Goal: Information Seeking & Learning: Learn about a topic

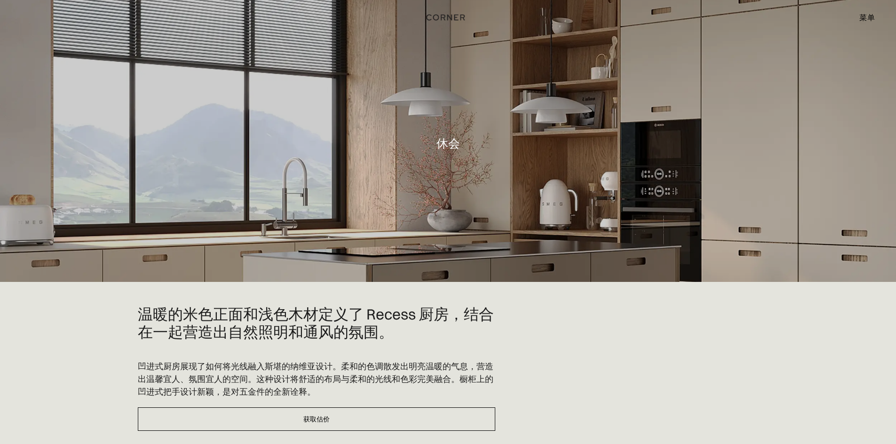
click at [448, 16] on img "家" at bounding box center [446, 16] width 39 height 12
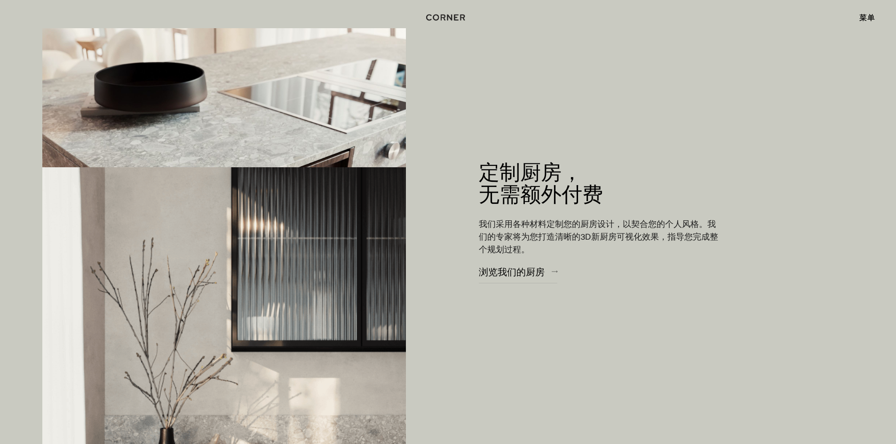
scroll to position [1363, 0]
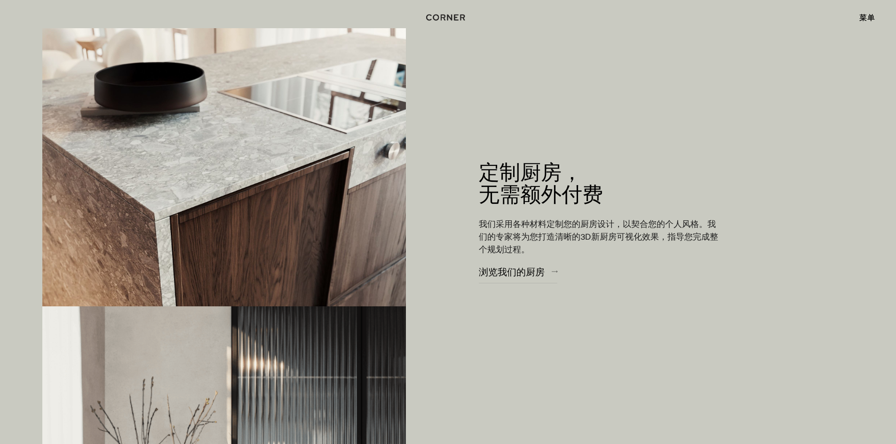
click at [864, 14] on font "菜单" at bounding box center [867, 17] width 16 height 9
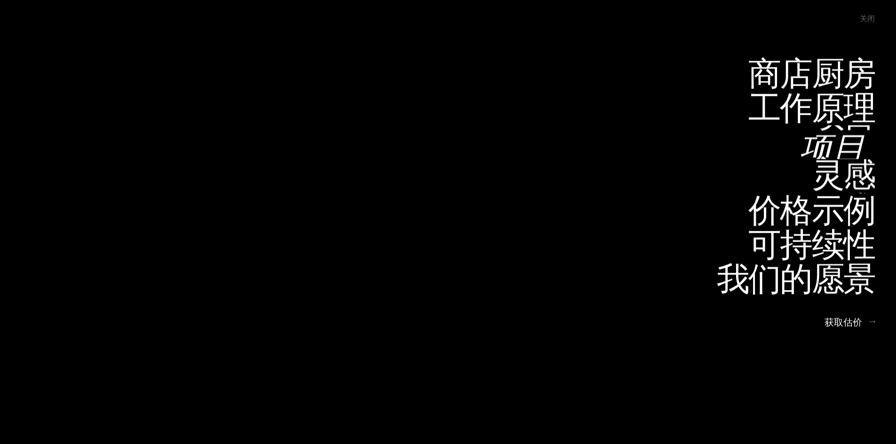
click at [846, 133] on font "项目" at bounding box center [832, 147] width 66 height 46
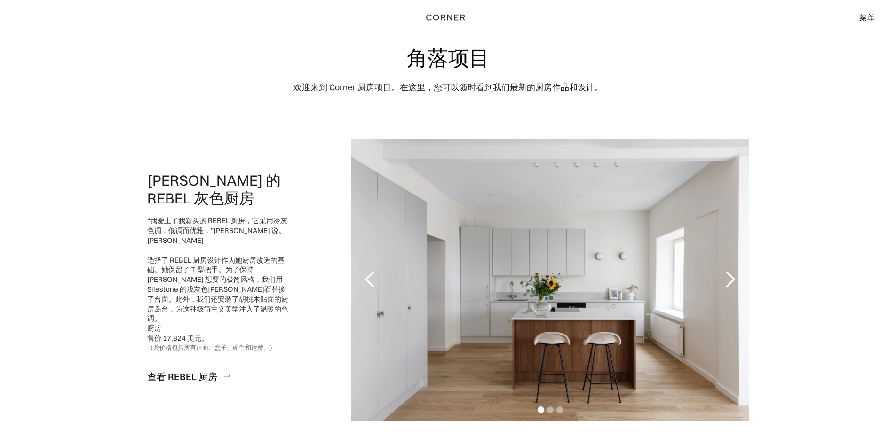
click at [596, 277] on div "1/3" at bounding box center [549, 280] width 397 height 282
click at [731, 279] on div "下一张幻灯片" at bounding box center [729, 279] width 19 height 19
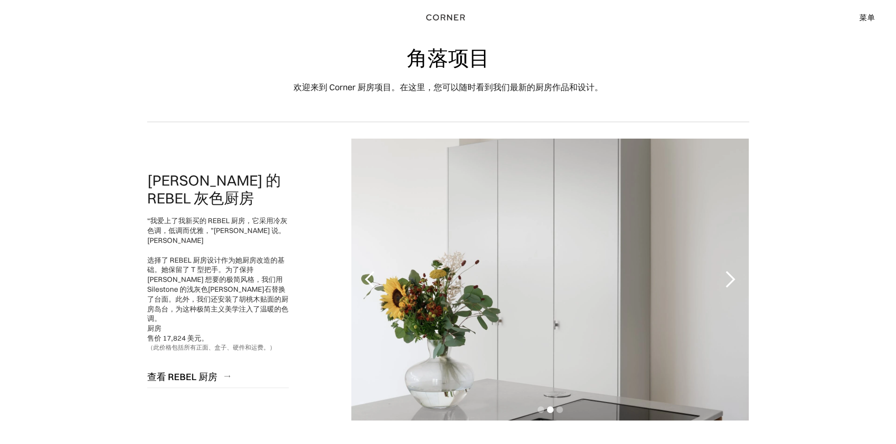
click at [731, 279] on div "下一张幻灯片" at bounding box center [729, 279] width 19 height 19
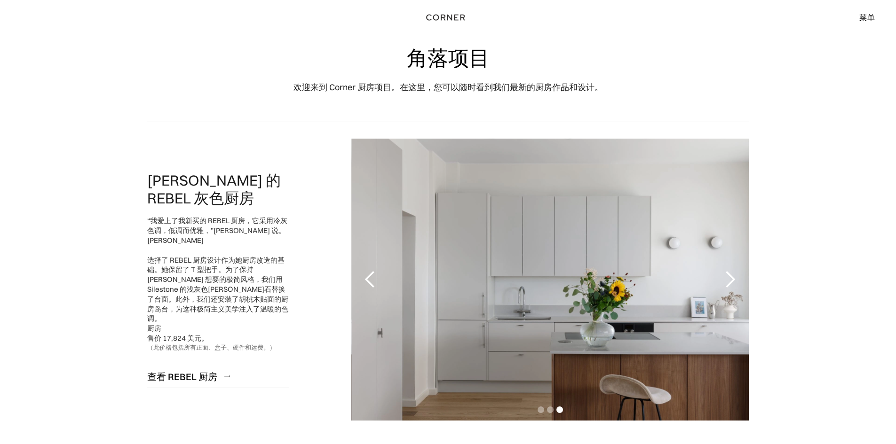
click at [731, 279] on div "下一张幻灯片" at bounding box center [729, 279] width 19 height 19
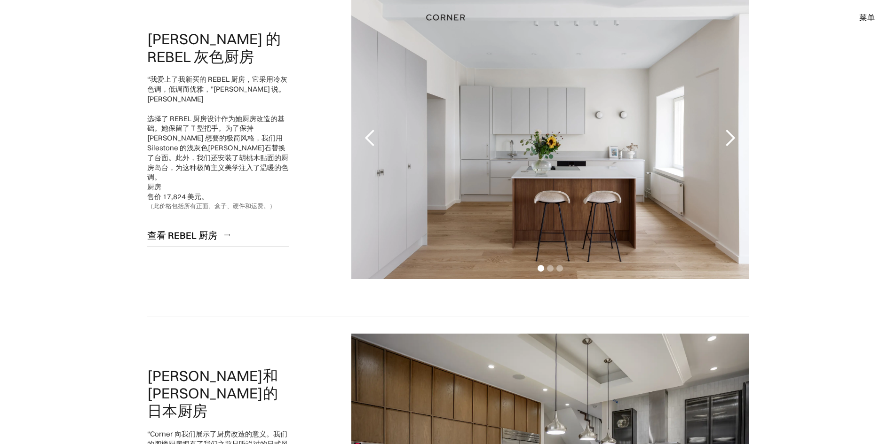
scroll to position [188, 0]
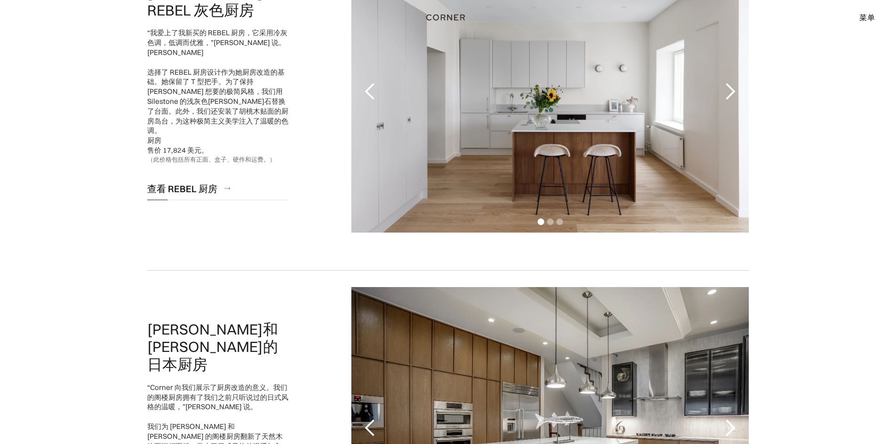
click at [181, 183] on font "查看 REBEL 厨房" at bounding box center [182, 189] width 70 height 12
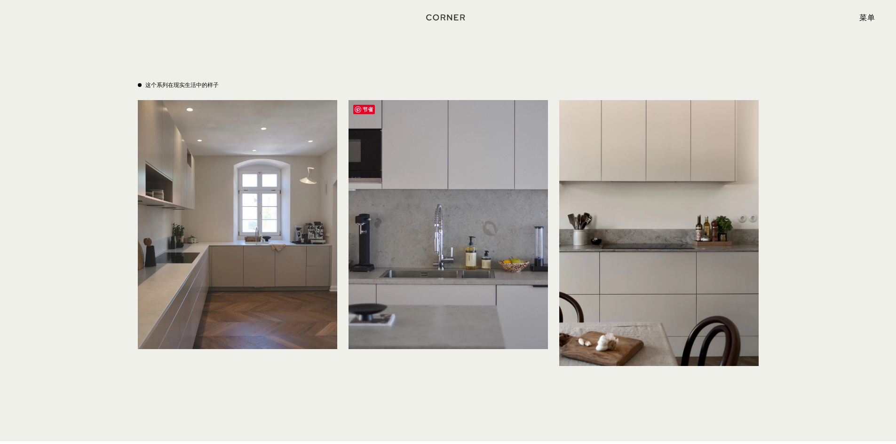
scroll to position [3103, 0]
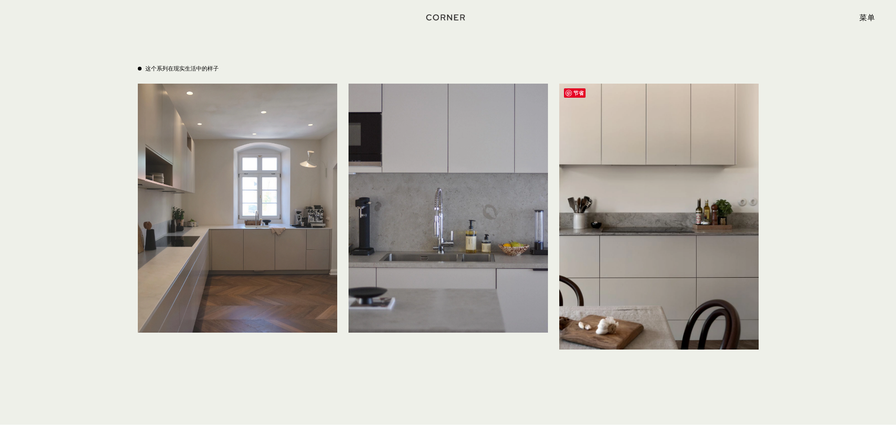
click at [637, 231] on img at bounding box center [658, 217] width 199 height 266
click at [634, 103] on img at bounding box center [658, 217] width 199 height 266
click at [624, 96] on img at bounding box center [658, 217] width 199 height 266
click at [584, 84] on div "节省" at bounding box center [574, 93] width 31 height 19
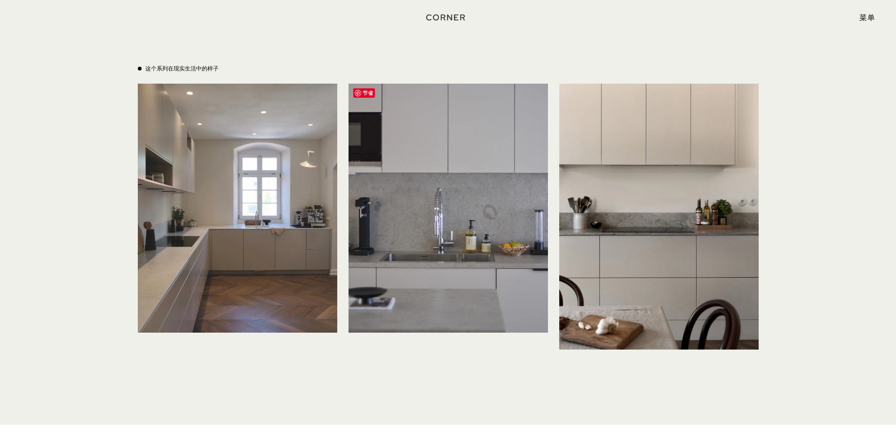
click at [456, 98] on img at bounding box center [447, 208] width 199 height 249
click at [367, 90] on font "节省" at bounding box center [367, 93] width 10 height 6
drag, startPoint x: 431, startPoint y: 170, endPoint x: 511, endPoint y: 176, distance: 79.7
click at [432, 170] on img at bounding box center [447, 208] width 199 height 249
drag, startPoint x: 189, startPoint y: 218, endPoint x: 201, endPoint y: 216, distance: 12.4
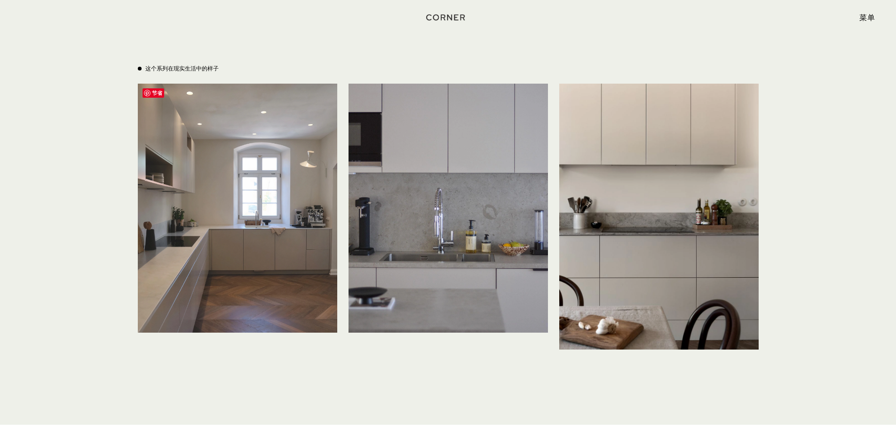
click at [190, 218] on img at bounding box center [237, 208] width 199 height 249
click at [201, 216] on img at bounding box center [237, 208] width 199 height 249
click at [502, 205] on img at bounding box center [447, 208] width 199 height 249
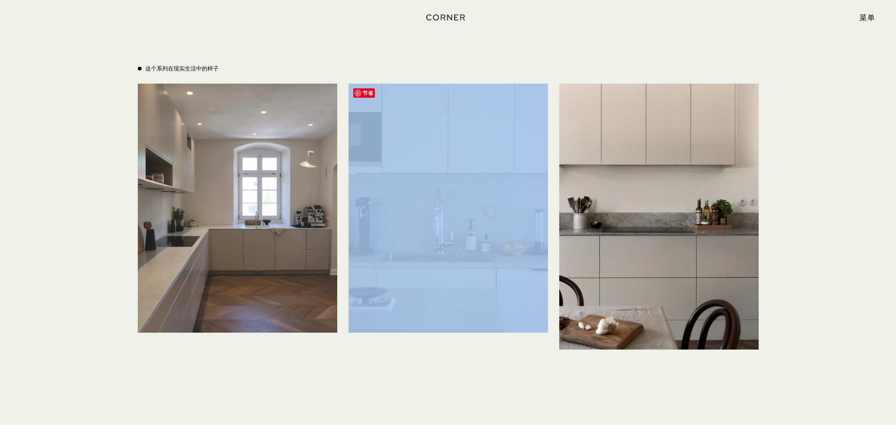
drag, startPoint x: 552, startPoint y: 213, endPoint x: 562, endPoint y: 220, distance: 11.2
click at [562, 220] on div "这个系列在现实生活中的样子 节省 节省 节省" at bounding box center [448, 207] width 621 height 285
click at [659, 225] on img at bounding box center [658, 217] width 199 height 266
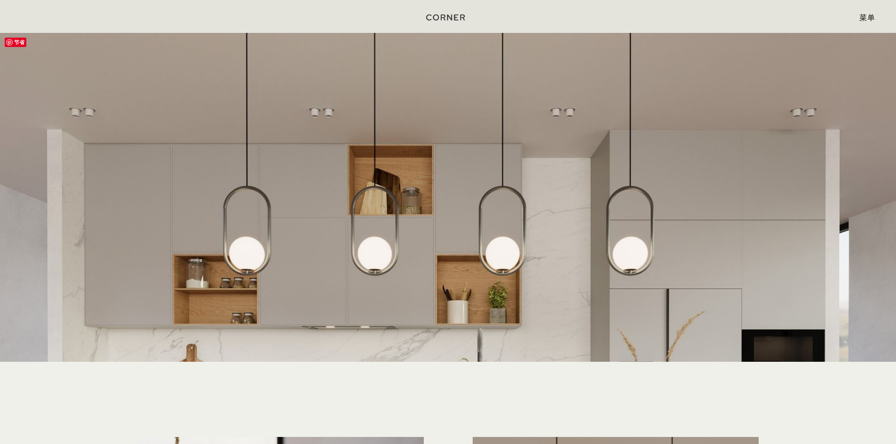
scroll to position [2022, 0]
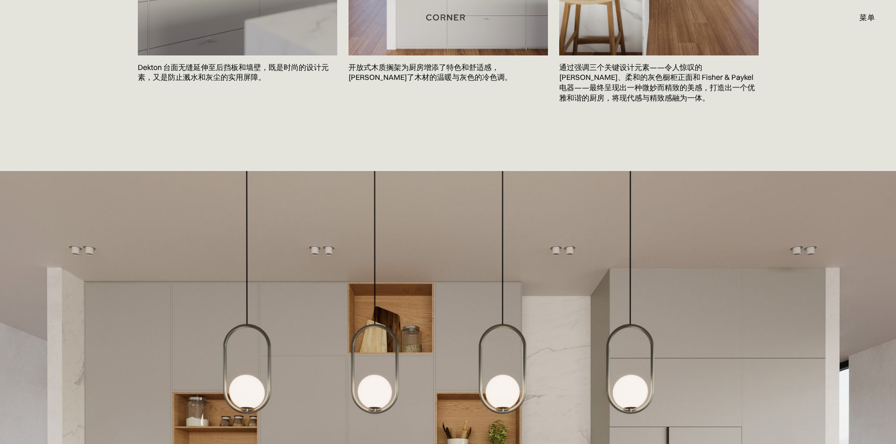
click at [868, 19] on font "菜单" at bounding box center [867, 17] width 16 height 9
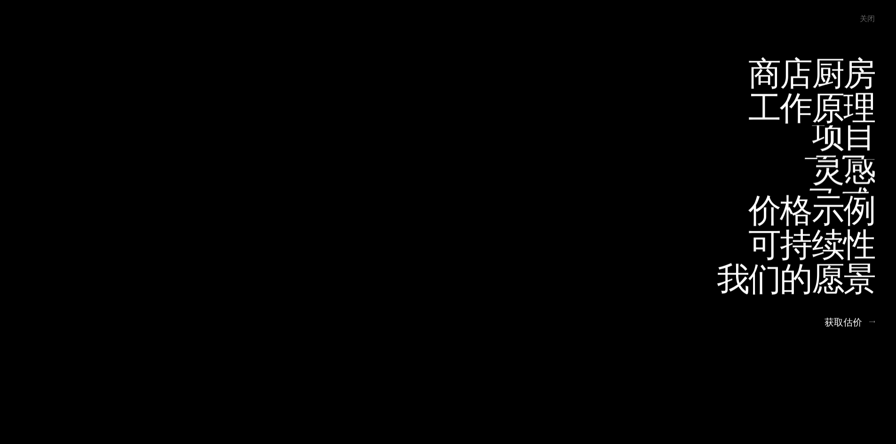
click at [846, 141] on link "项目 项目" at bounding box center [837, 142] width 76 height 34
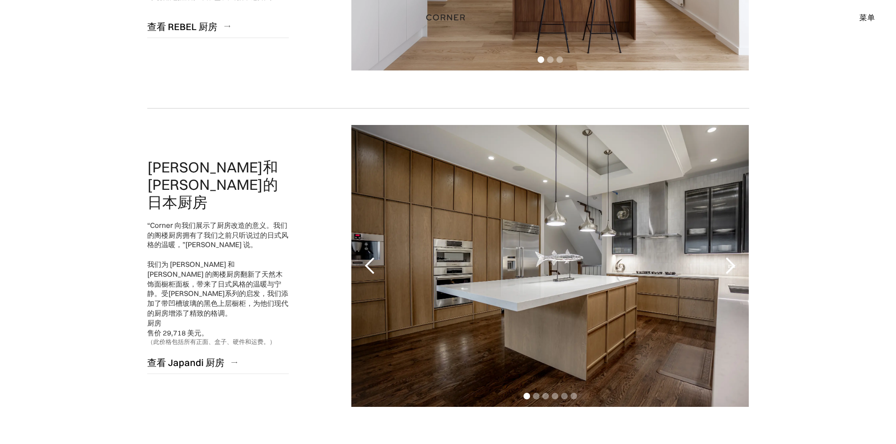
scroll to position [376, 0]
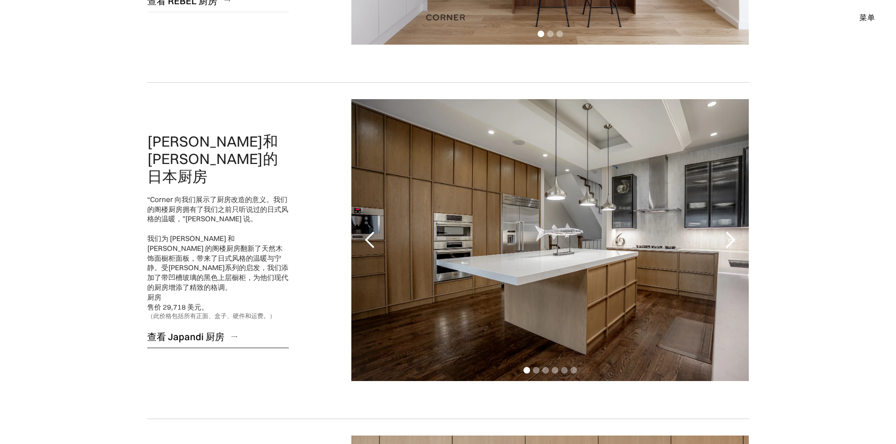
click at [199, 331] on font "查看 Japandi 厨房" at bounding box center [185, 337] width 77 height 12
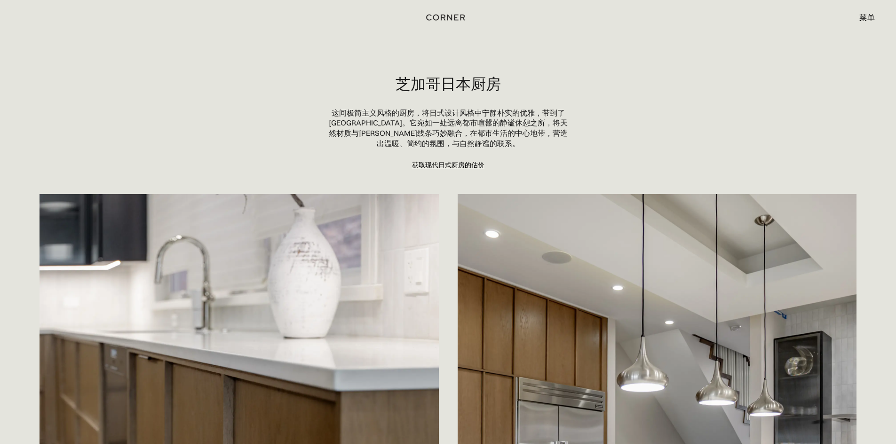
click at [589, 18] on font "菜单" at bounding box center [867, 17] width 16 height 9
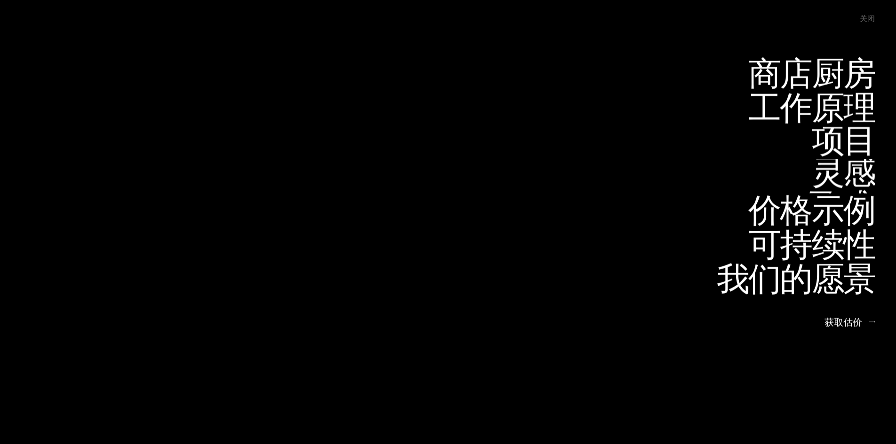
click at [589, 139] on font "项目" at bounding box center [842, 139] width 63 height 41
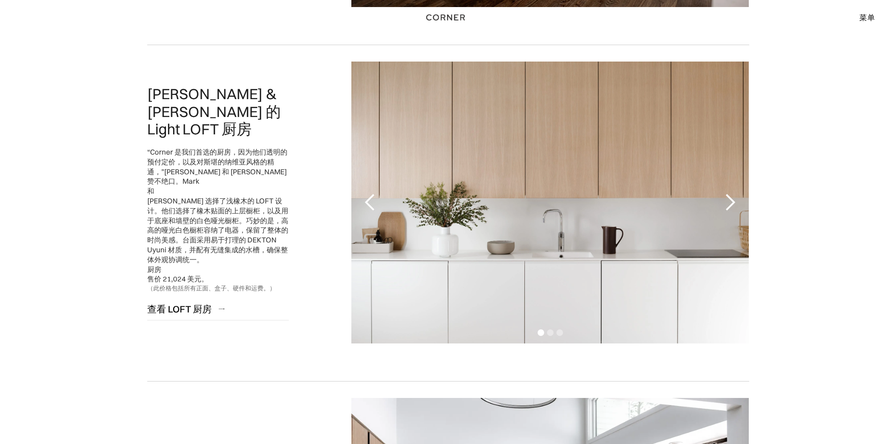
scroll to position [752, 0]
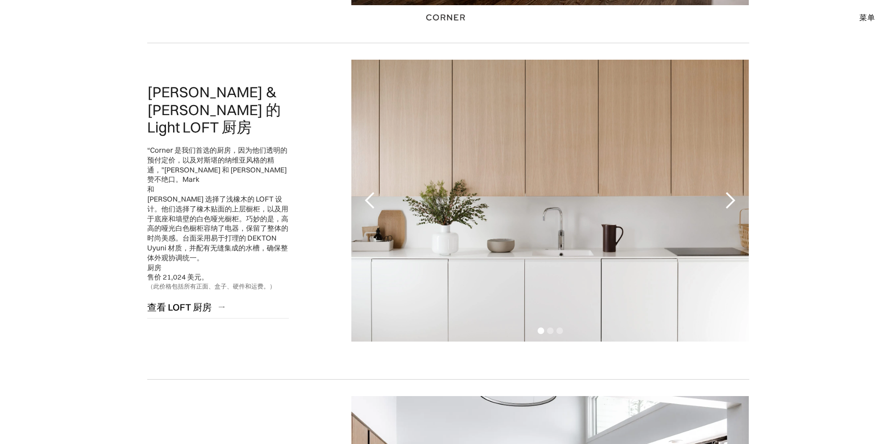
click at [732, 198] on div "下一张幻灯片" at bounding box center [729, 200] width 19 height 19
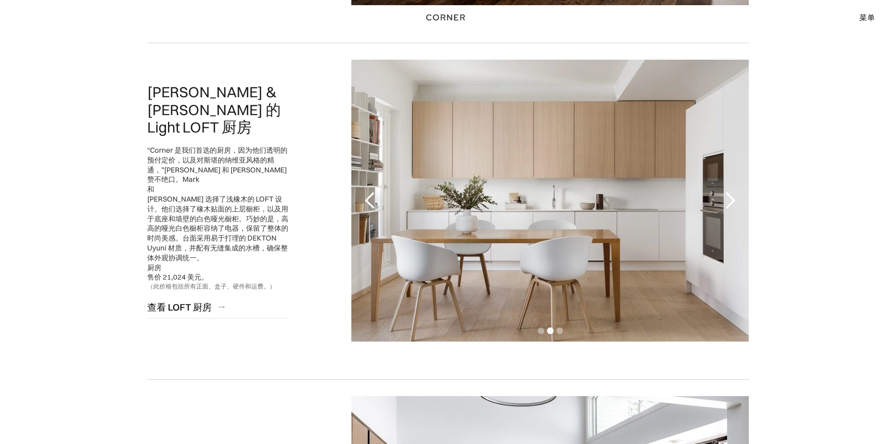
click at [732, 198] on div "下一张幻灯片" at bounding box center [729, 200] width 19 height 19
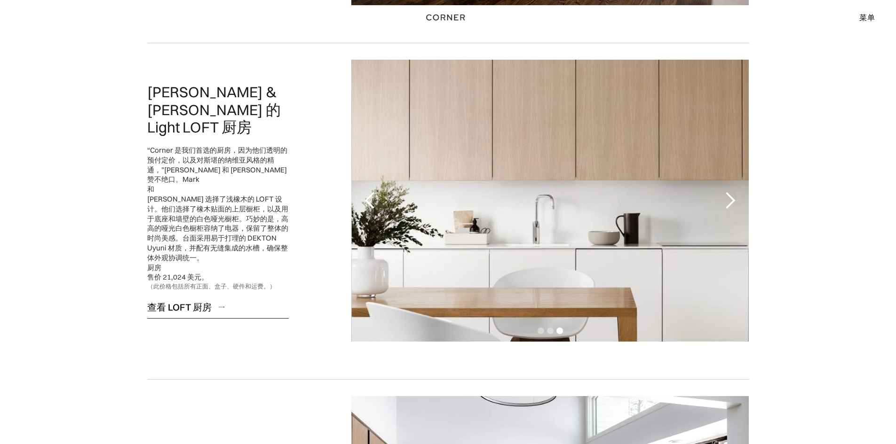
click at [203, 301] on font "查看 LOFT 厨房" at bounding box center [179, 307] width 64 height 12
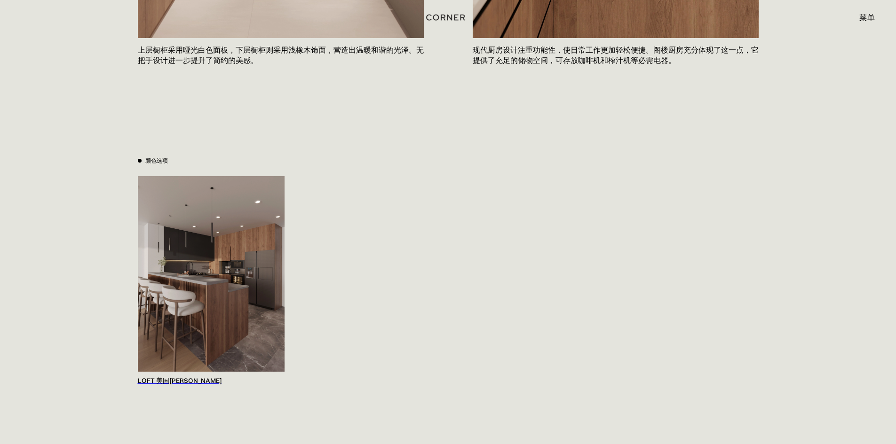
scroll to position [846, 0]
click at [179, 280] on img at bounding box center [211, 274] width 147 height 196
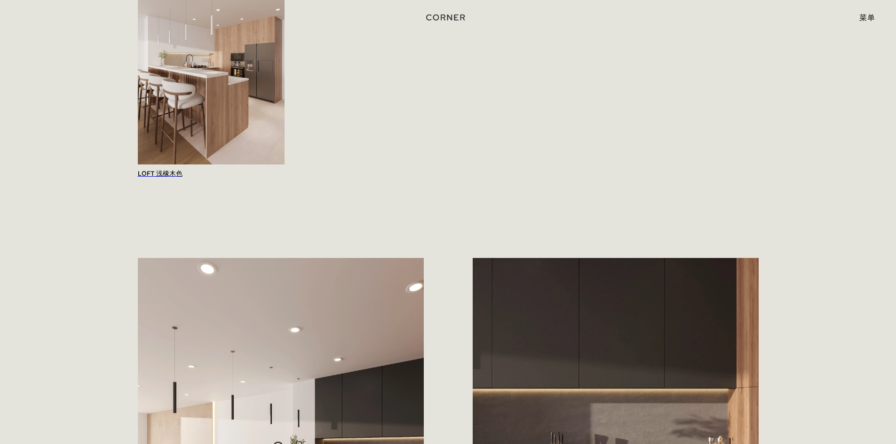
scroll to position [1004, 0]
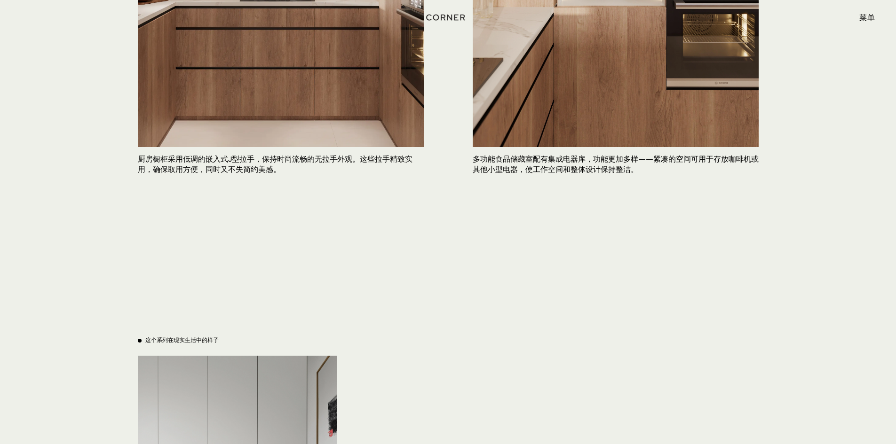
scroll to position [3103, 0]
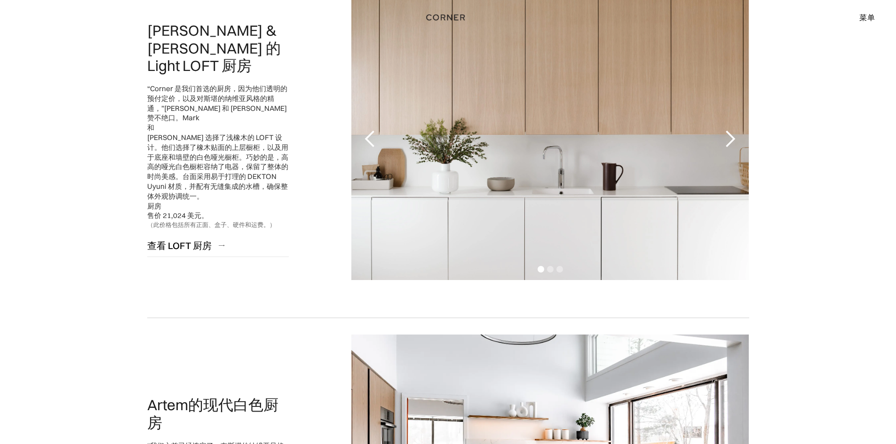
scroll to position [799, 0]
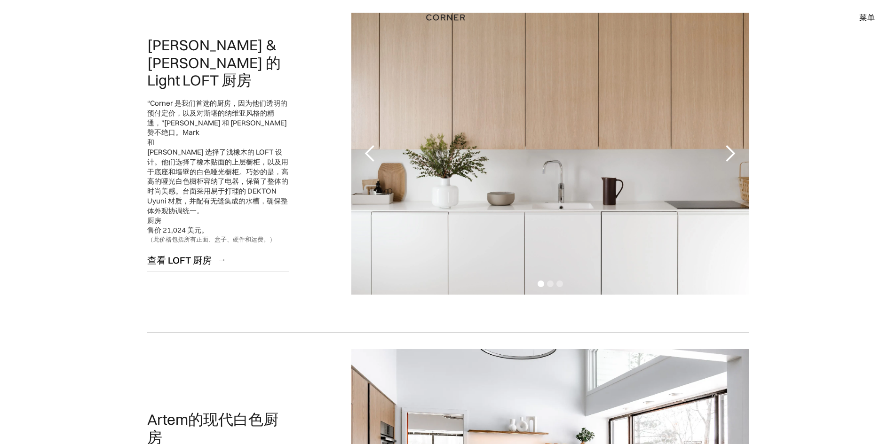
click at [731, 156] on div "下一张幻灯片" at bounding box center [729, 153] width 19 height 19
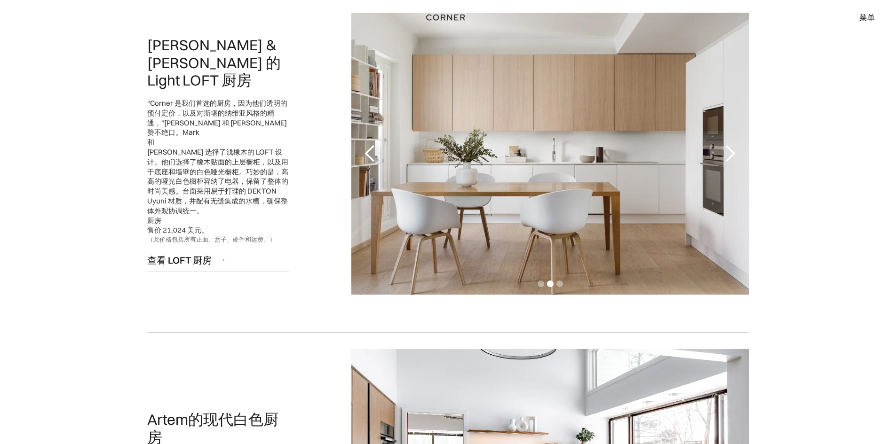
click at [731, 153] on div "下一张幻灯片" at bounding box center [729, 153] width 19 height 19
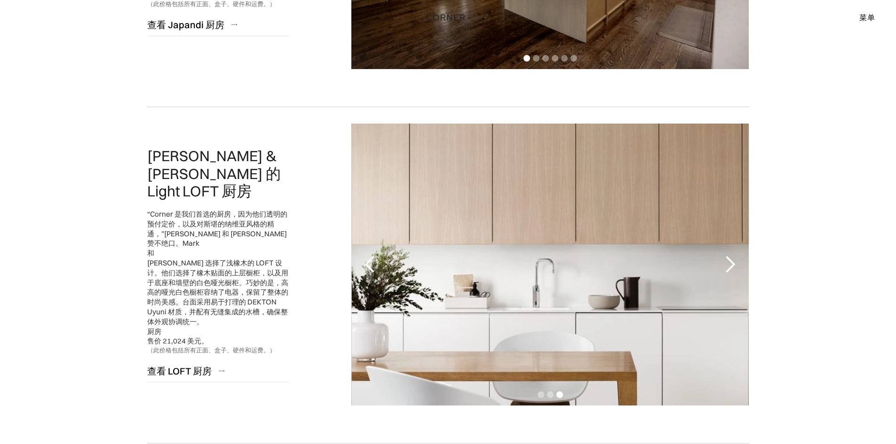
scroll to position [705, 0]
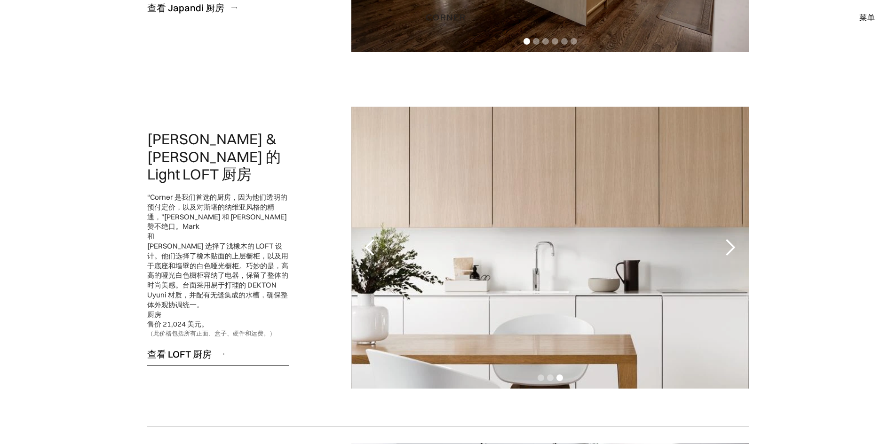
click at [183, 348] on font "查看 LOFT 厨房" at bounding box center [179, 354] width 64 height 12
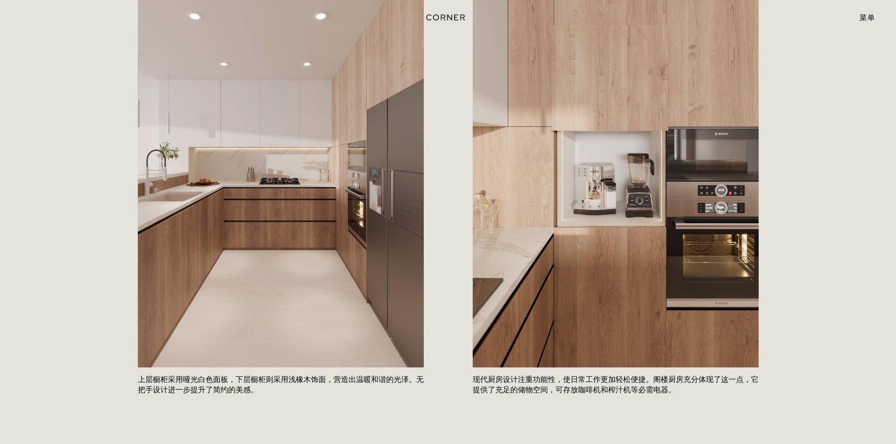
scroll to position [517, 0]
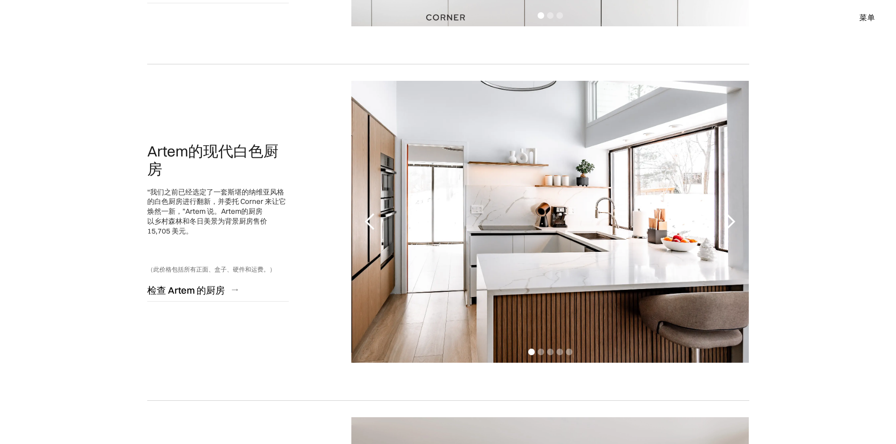
scroll to position [1081, 0]
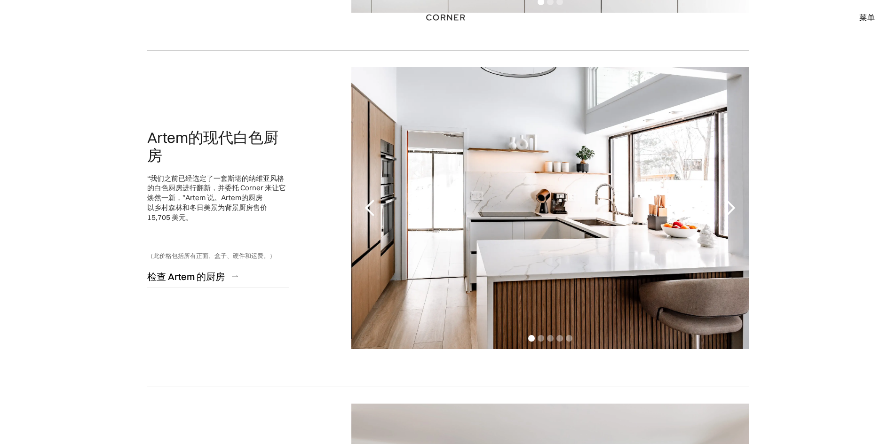
click at [730, 212] on div "下一张幻灯片" at bounding box center [729, 208] width 19 height 19
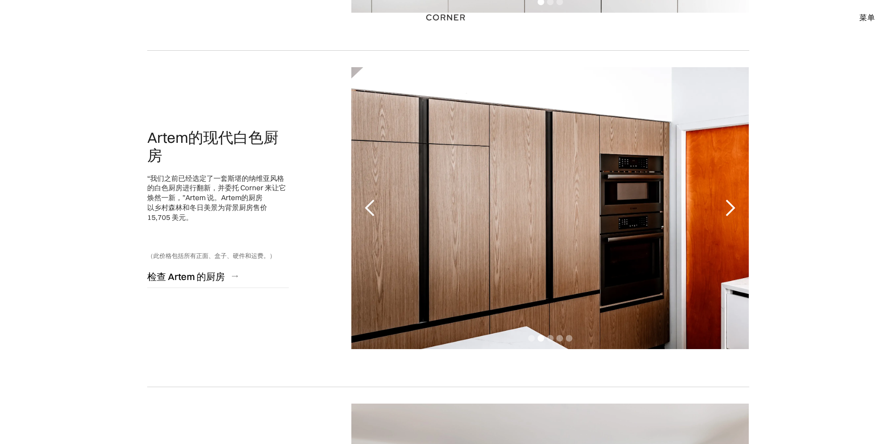
click at [730, 212] on div "下一张幻灯片" at bounding box center [729, 208] width 19 height 19
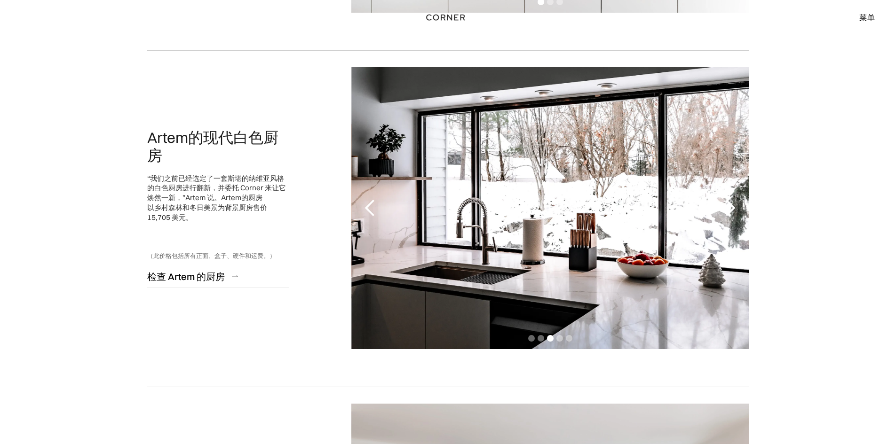
click at [730, 212] on div "下一张幻灯片" at bounding box center [729, 208] width 19 height 19
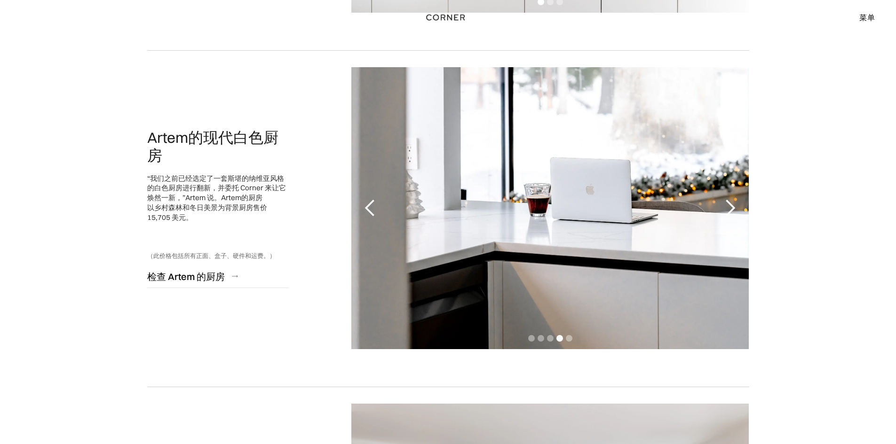
click at [730, 212] on div "下一张幻灯片" at bounding box center [729, 208] width 19 height 19
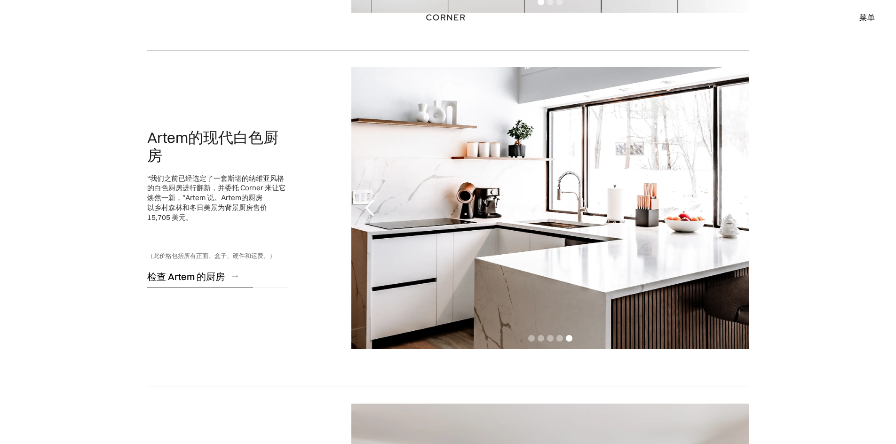
click at [198, 274] on font "检查 Artem 的厨房" at bounding box center [186, 277] width 78 height 12
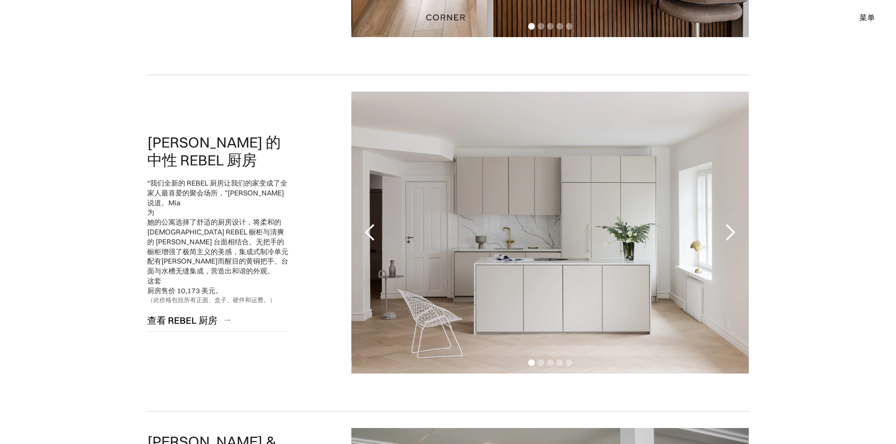
scroll to position [1410, 0]
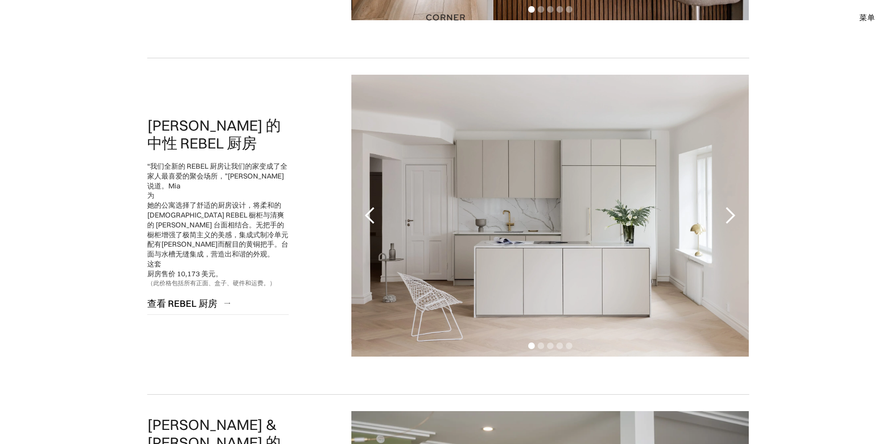
click at [726, 220] on div "下一张幻灯片" at bounding box center [729, 215] width 19 height 19
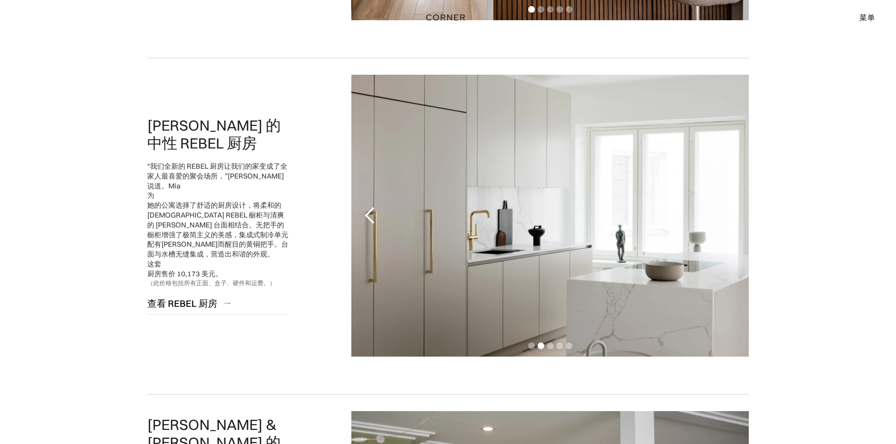
click at [726, 220] on div "下一张幻灯片" at bounding box center [729, 215] width 19 height 19
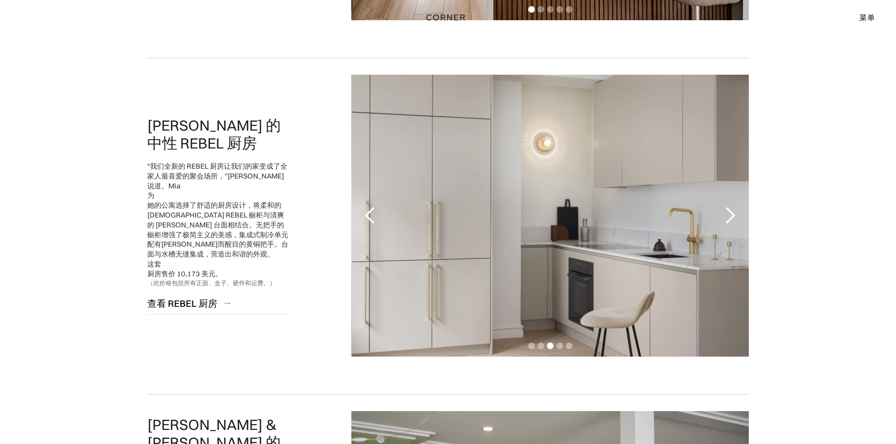
click at [726, 220] on div "下一张幻灯片" at bounding box center [729, 215] width 19 height 19
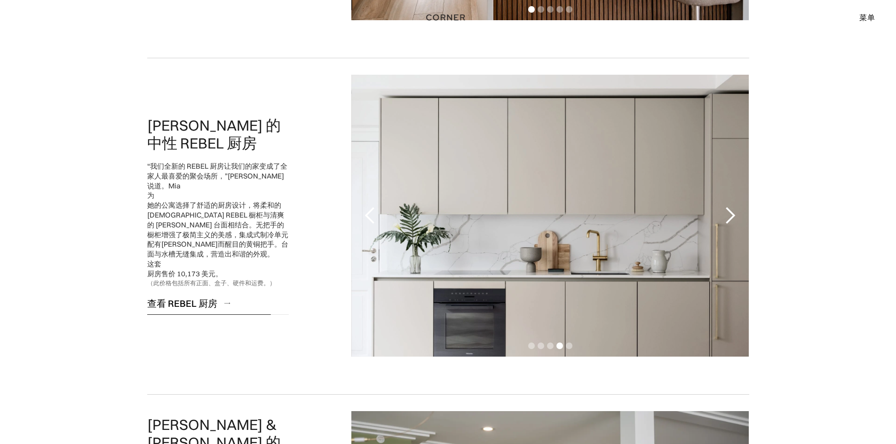
click at [186, 298] on font "查看 REBEL 厨房" at bounding box center [182, 304] width 70 height 12
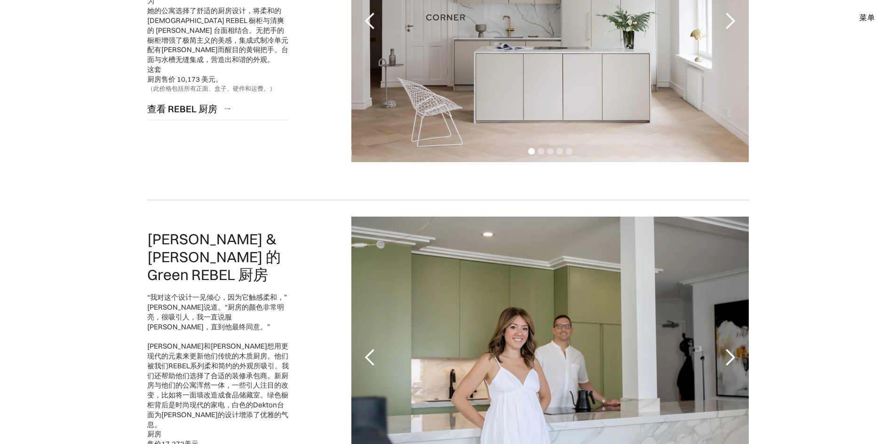
scroll to position [1739, 0]
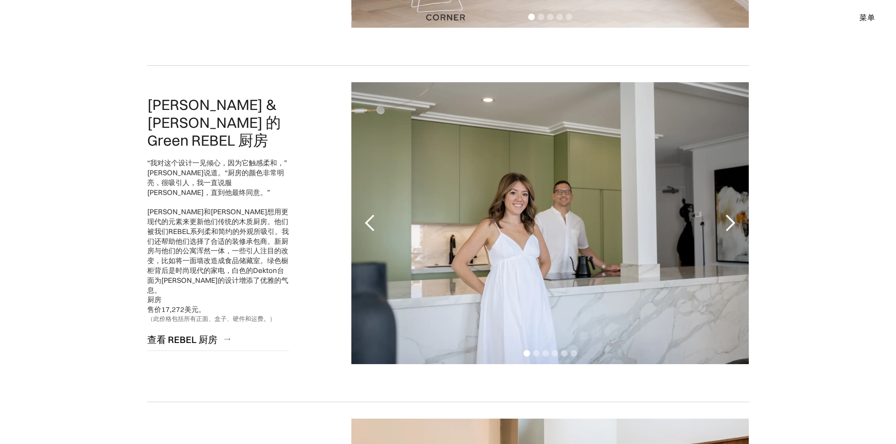
click at [730, 221] on div "下一张幻灯片" at bounding box center [729, 223] width 19 height 19
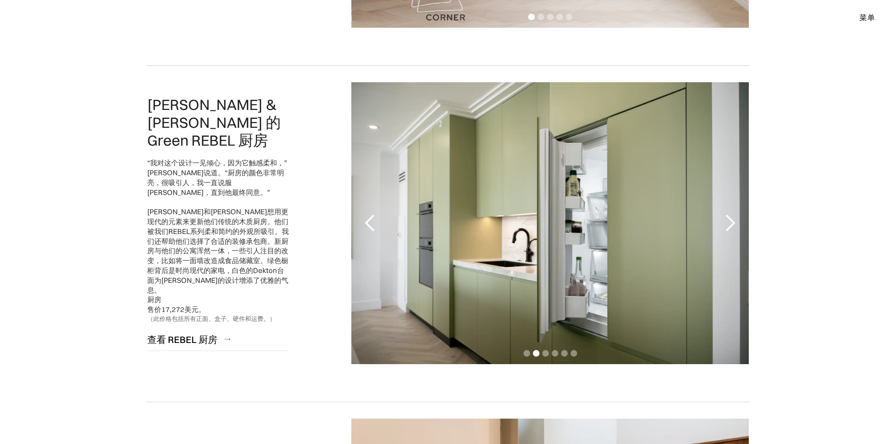
click at [730, 220] on div "下一张幻灯片" at bounding box center [729, 223] width 19 height 19
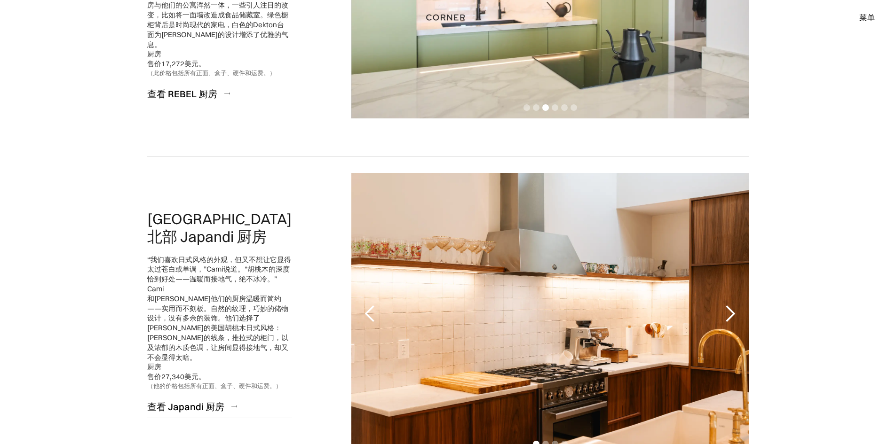
scroll to position [2069, 0]
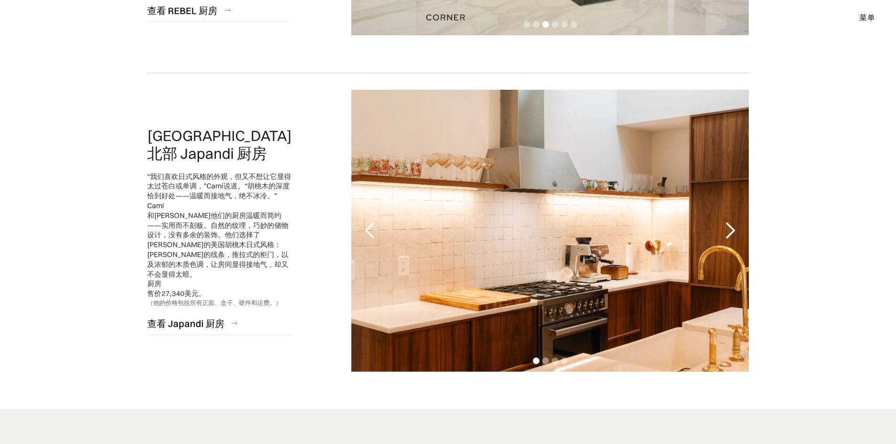
click at [722, 233] on div "下一张幻灯片" at bounding box center [729, 230] width 19 height 19
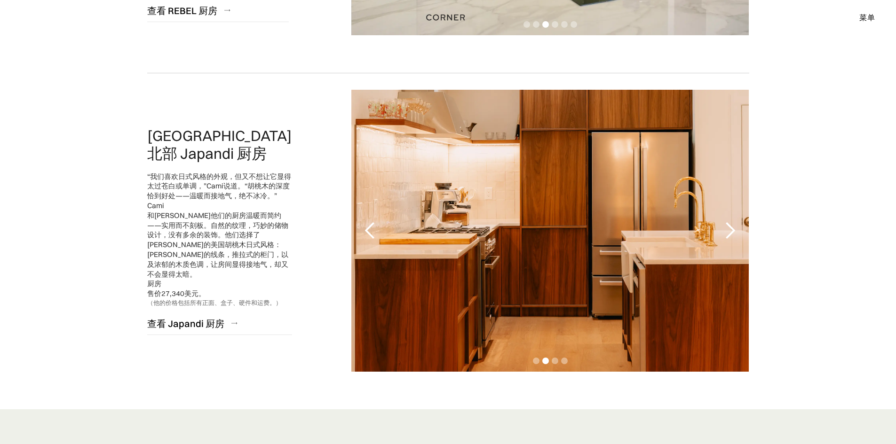
click at [728, 231] on div "下一张幻灯片" at bounding box center [729, 230] width 19 height 19
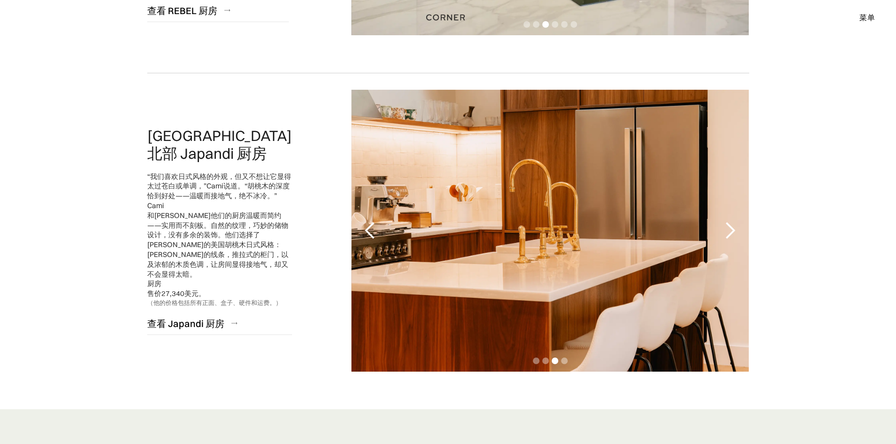
click at [728, 231] on div "下一张幻灯片" at bounding box center [729, 230] width 19 height 19
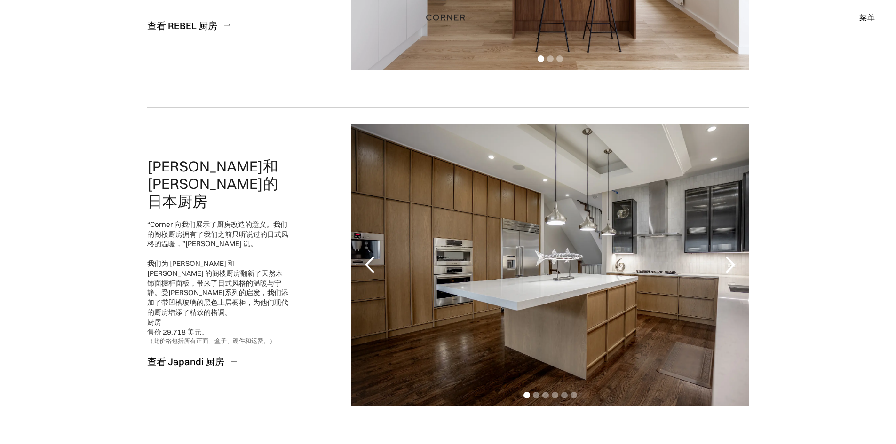
scroll to position [0, 0]
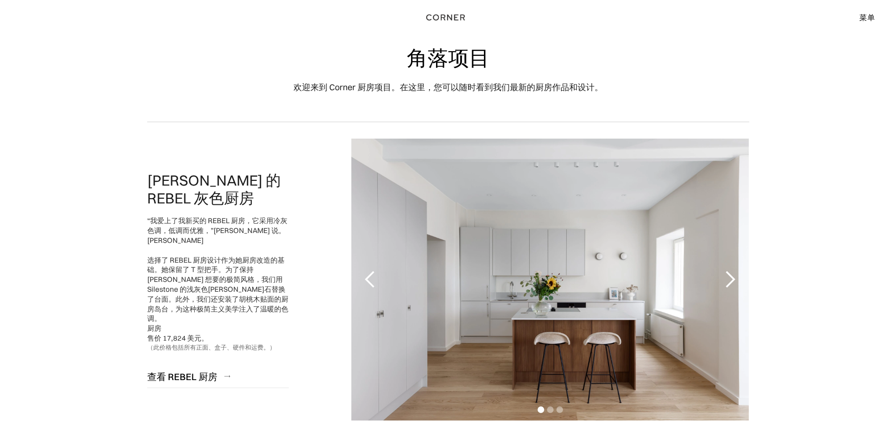
click at [873, 17] on font "菜单" at bounding box center [867, 17] width 16 height 9
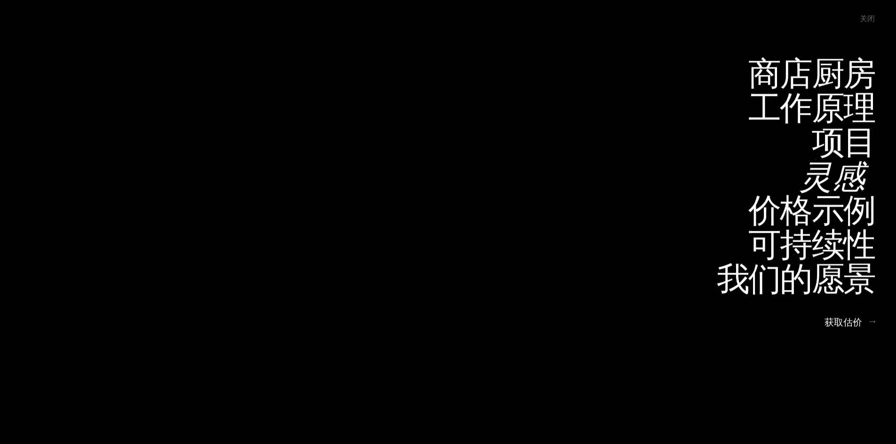
click at [846, 175] on font "灵感" at bounding box center [832, 176] width 66 height 46
